Goal: Task Accomplishment & Management: Use online tool/utility

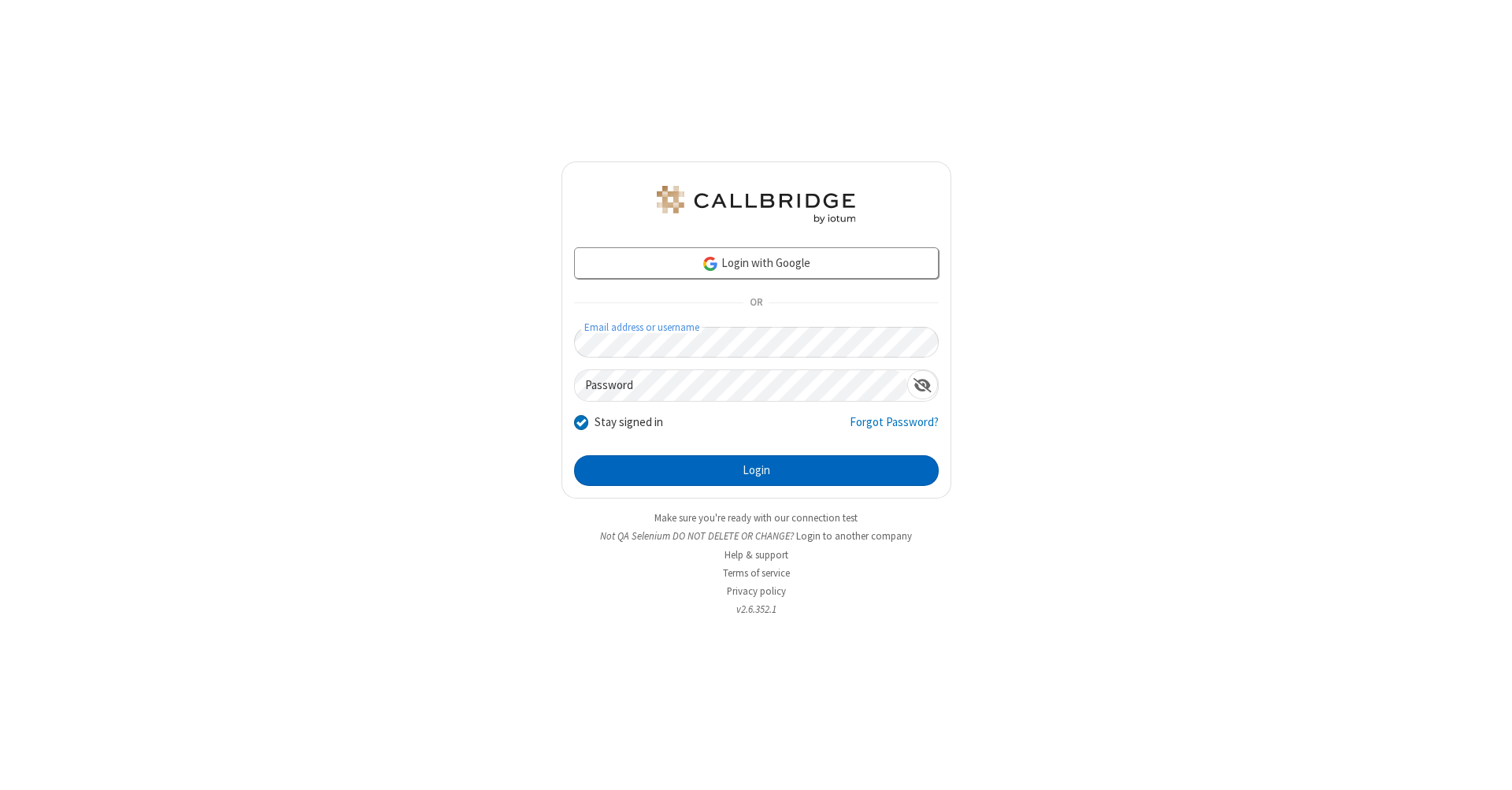
click at [756, 471] on button "Login" at bounding box center [756, 470] width 364 height 31
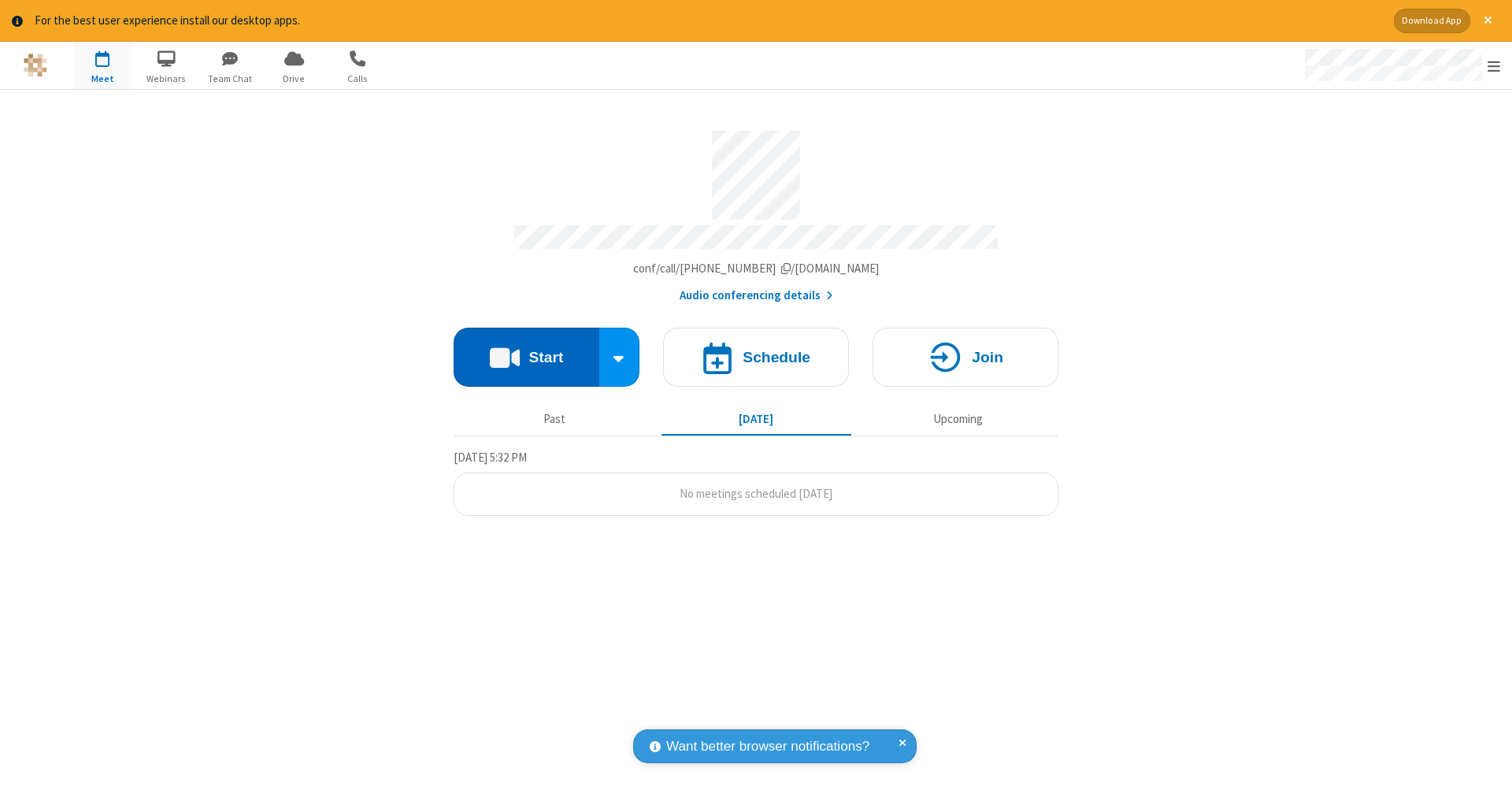
click at [526, 349] on button "Start" at bounding box center [526, 357] width 146 height 59
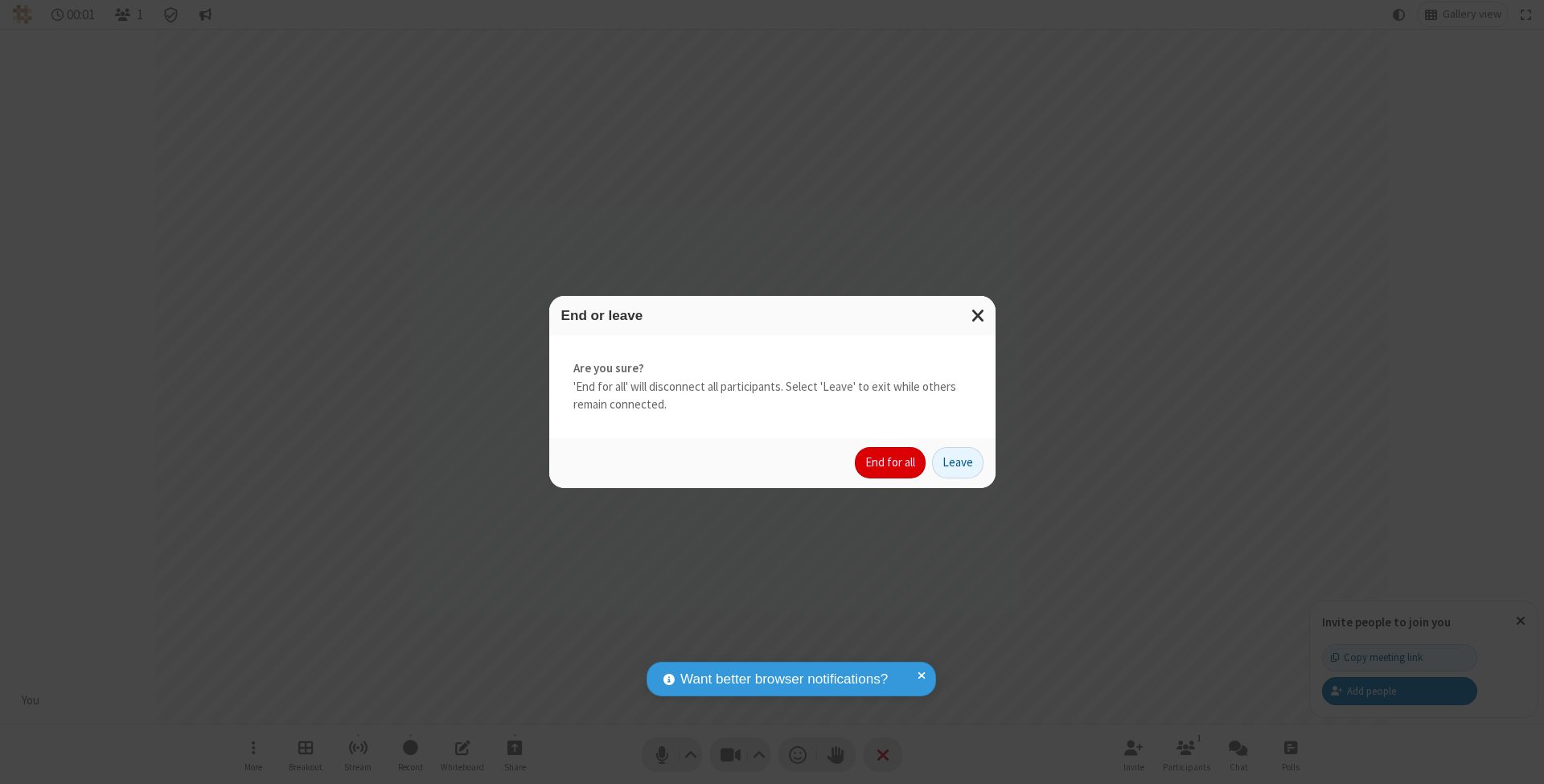
click at [891, 462] on button "End for all" at bounding box center [890, 463] width 71 height 32
